Goal: Transaction & Acquisition: Download file/media

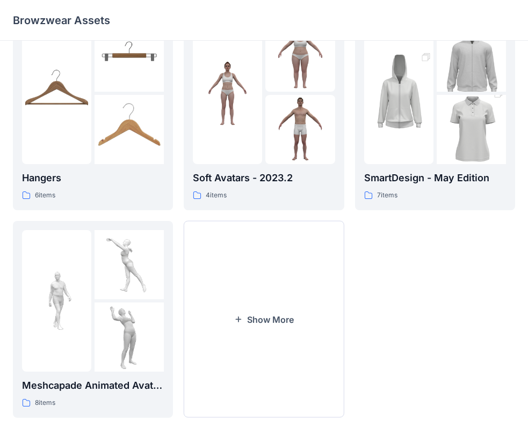
scroll to position [267, 0]
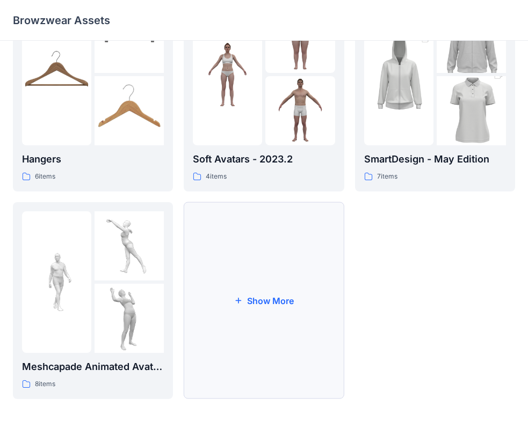
click at [320, 227] on button "Show More" at bounding box center [264, 300] width 160 height 197
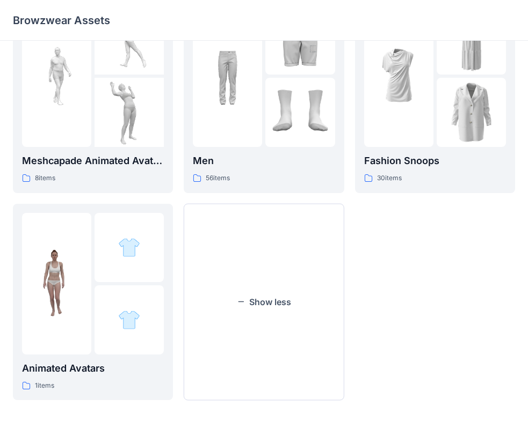
scroll to position [474, 0]
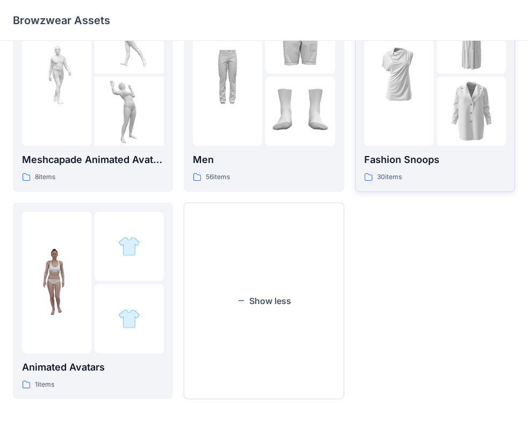
click at [414, 136] on div at bounding box center [398, 75] width 69 height 142
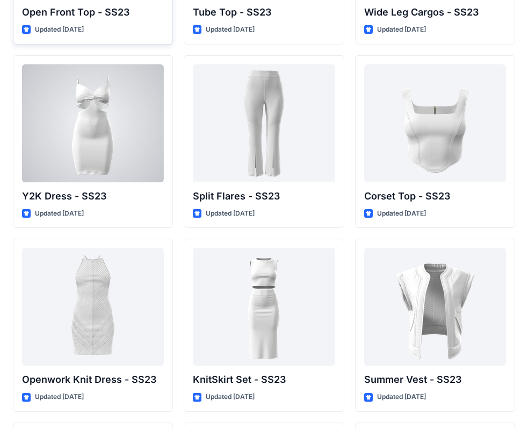
scroll to position [937, 0]
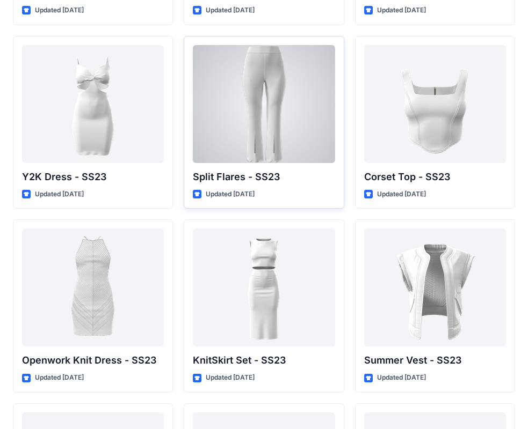
click at [287, 148] on div at bounding box center [264, 104] width 142 height 118
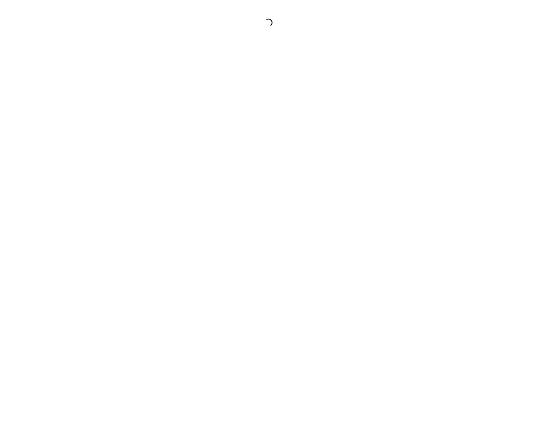
click at [286, 148] on div at bounding box center [268, 214] width 537 height 429
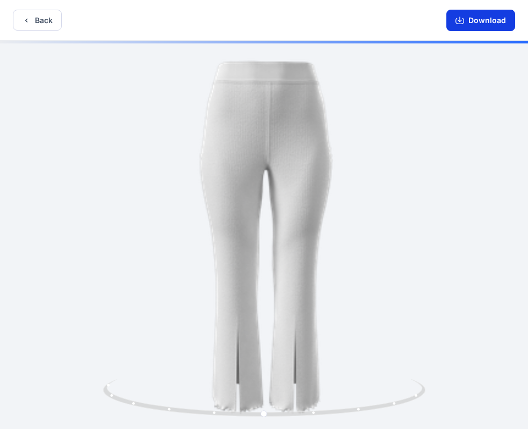
click at [478, 27] on button "Download" at bounding box center [480, 20] width 69 height 21
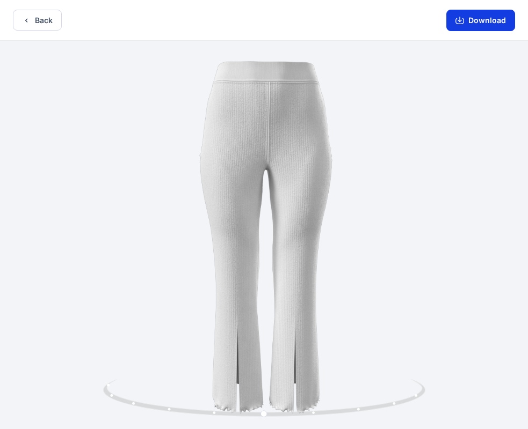
click at [482, 23] on button "Download" at bounding box center [480, 20] width 69 height 21
click at [418, 342] on div at bounding box center [264, 236] width 528 height 391
